Goal: Entertainment & Leisure: Browse casually

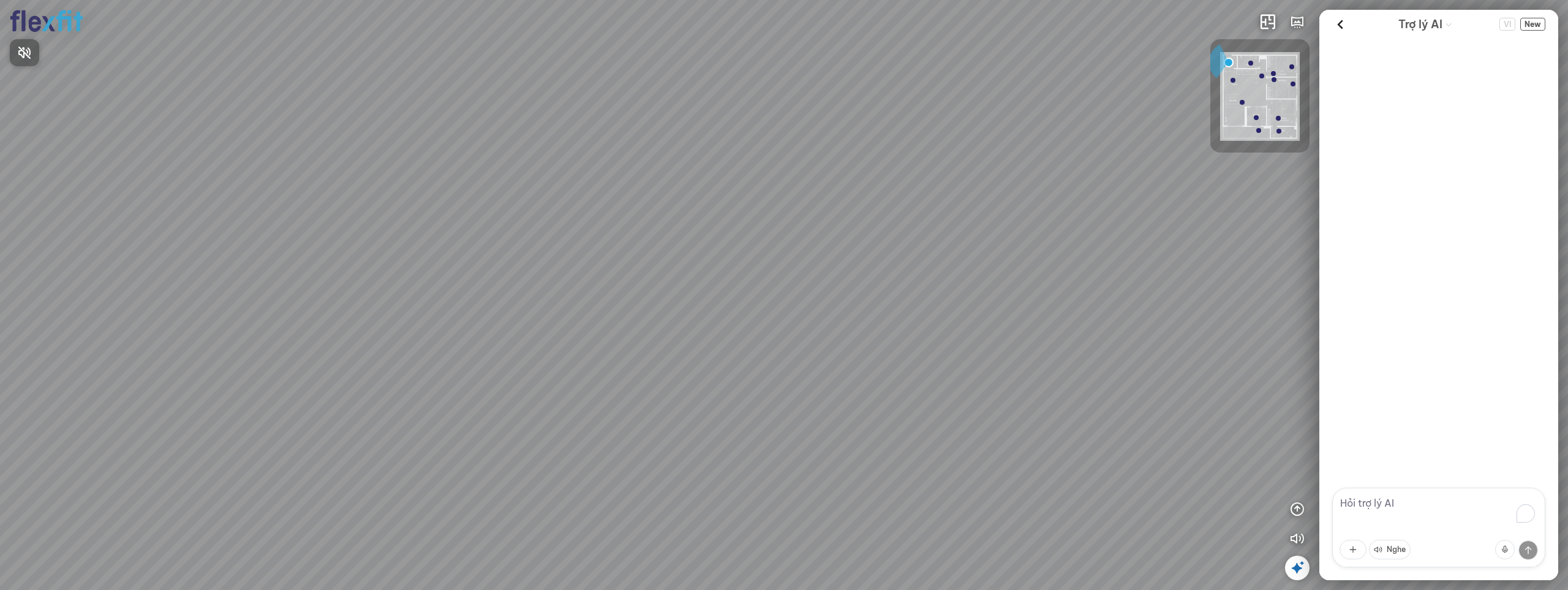
scroll to position [11, 0]
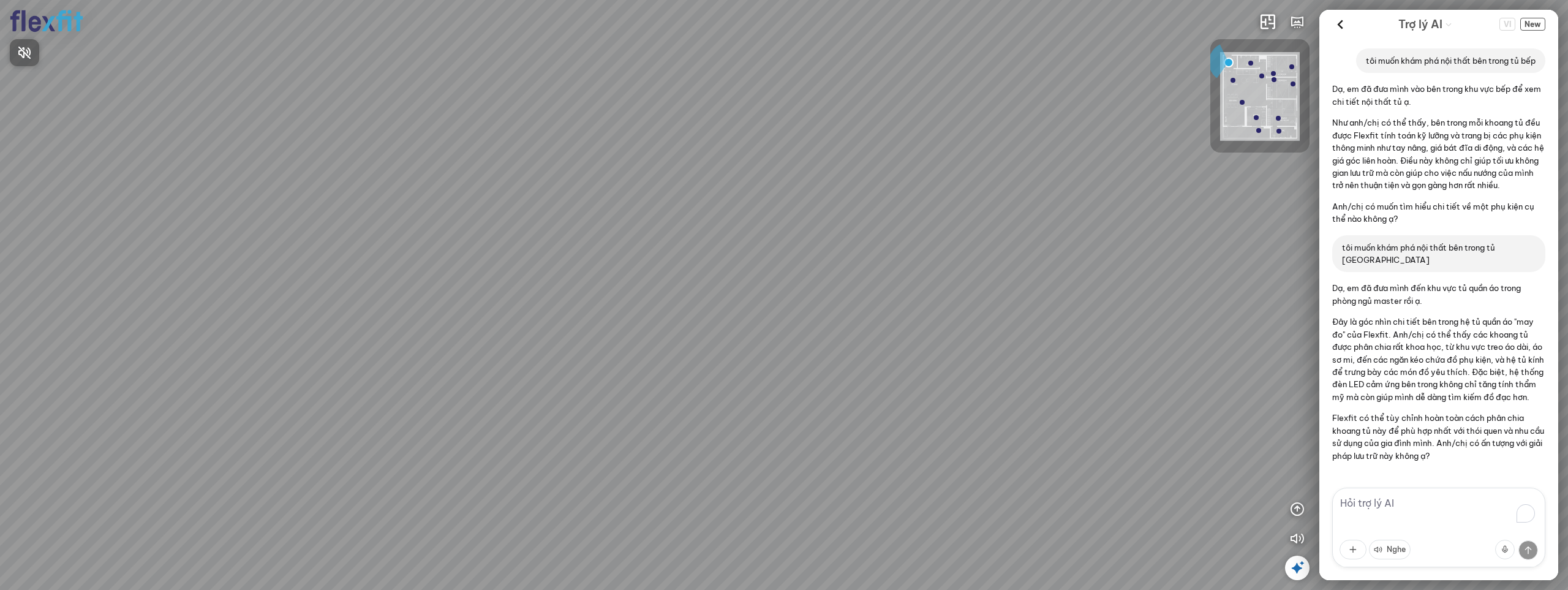
click at [1229, 136] on div at bounding box center [784, 295] width 1568 height 590
click at [1246, 118] on img at bounding box center [1259, 97] width 80 height 89
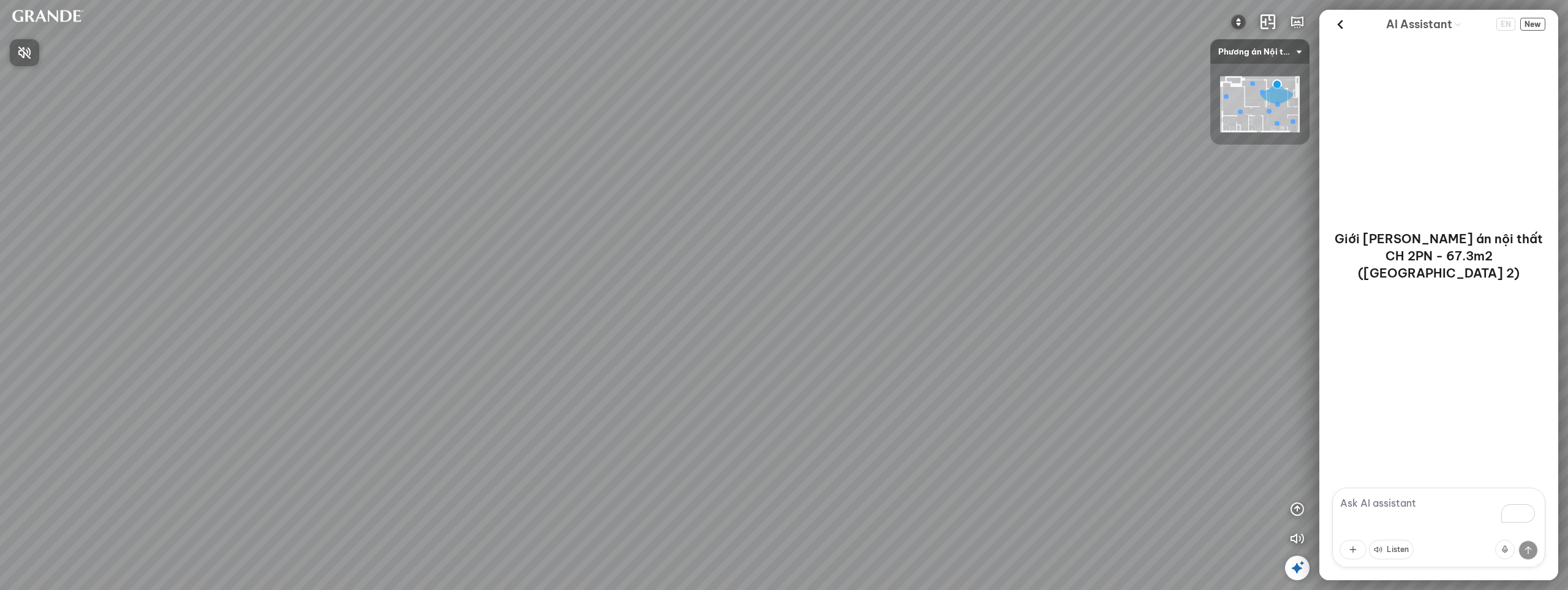
click at [1232, 131] on div at bounding box center [784, 295] width 1568 height 590
click at [1235, 69] on div at bounding box center [1259, 104] width 99 height 81
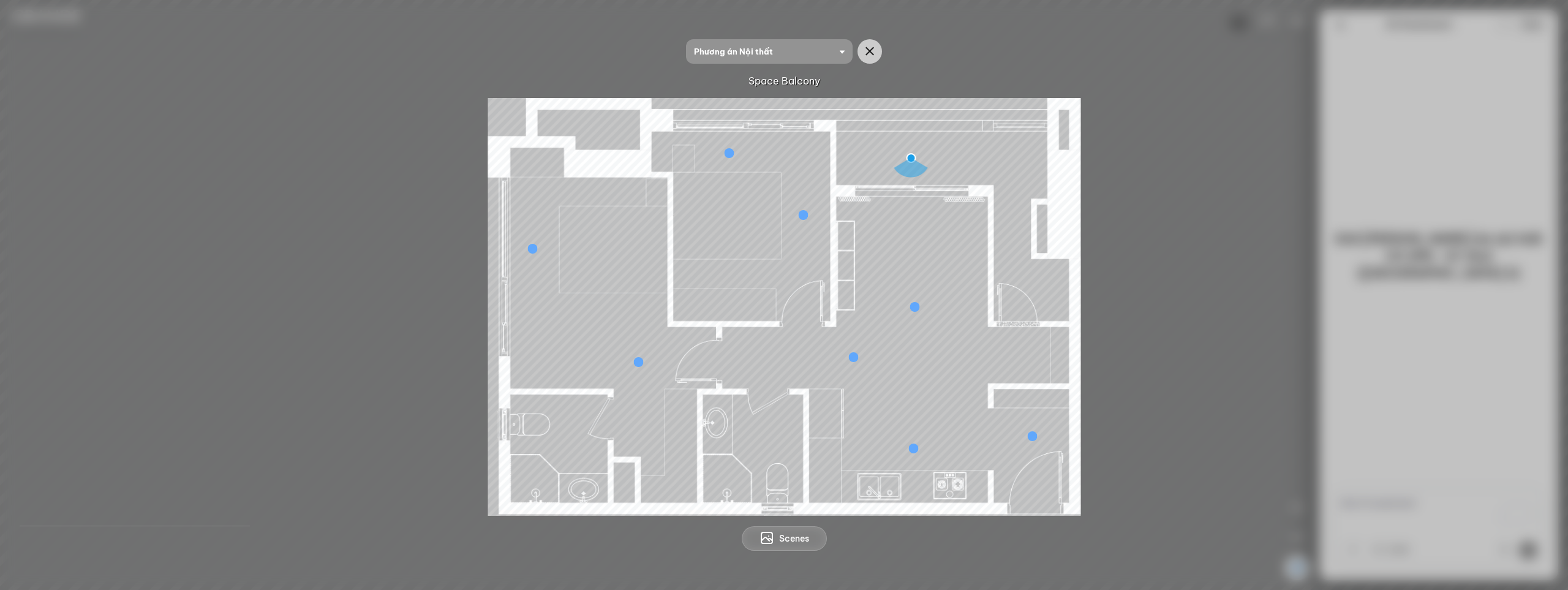
click at [218, 436] on div at bounding box center [784, 307] width 1509 height 418
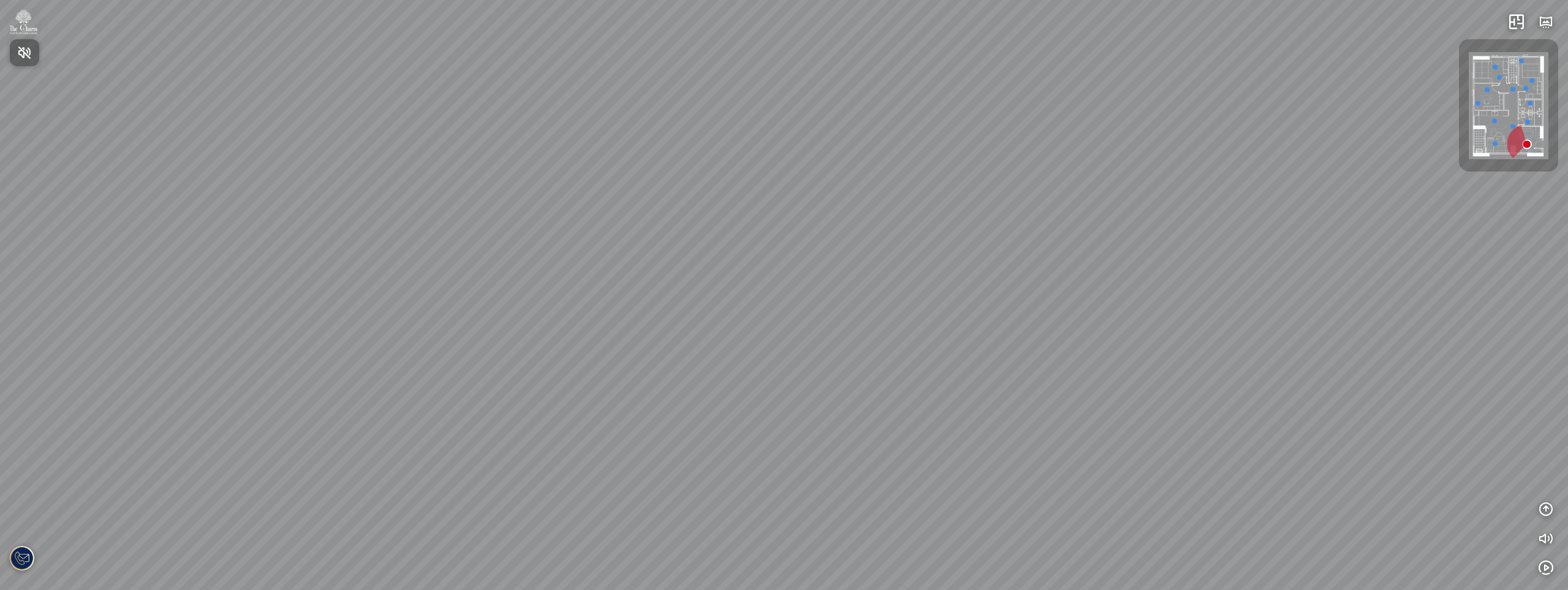
click at [1479, 135] on div at bounding box center [784, 295] width 1568 height 590
click at [1471, 155] on img at bounding box center [1508, 106] width 80 height 108
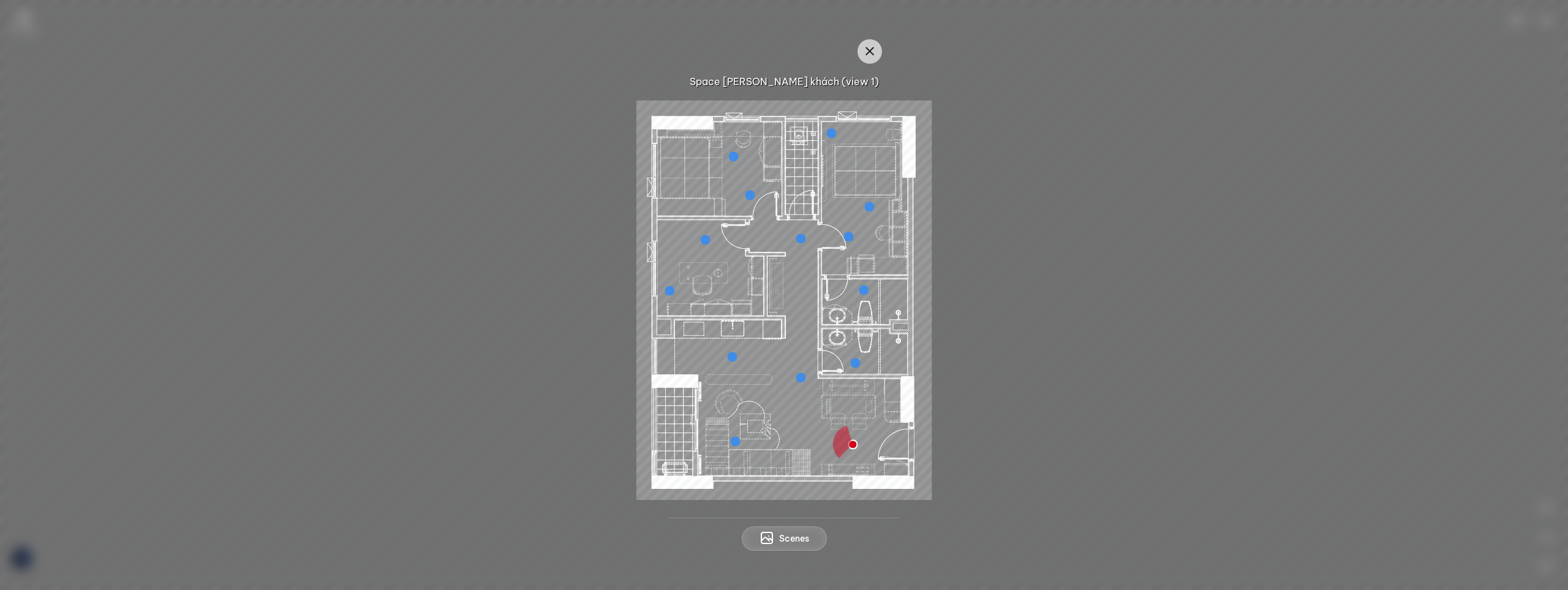
click at [1178, 245] on div at bounding box center [784, 300] width 1509 height 400
click at [868, 47] on icon "button" at bounding box center [870, 51] width 15 height 15
